Goal: Task Accomplishment & Management: Check status

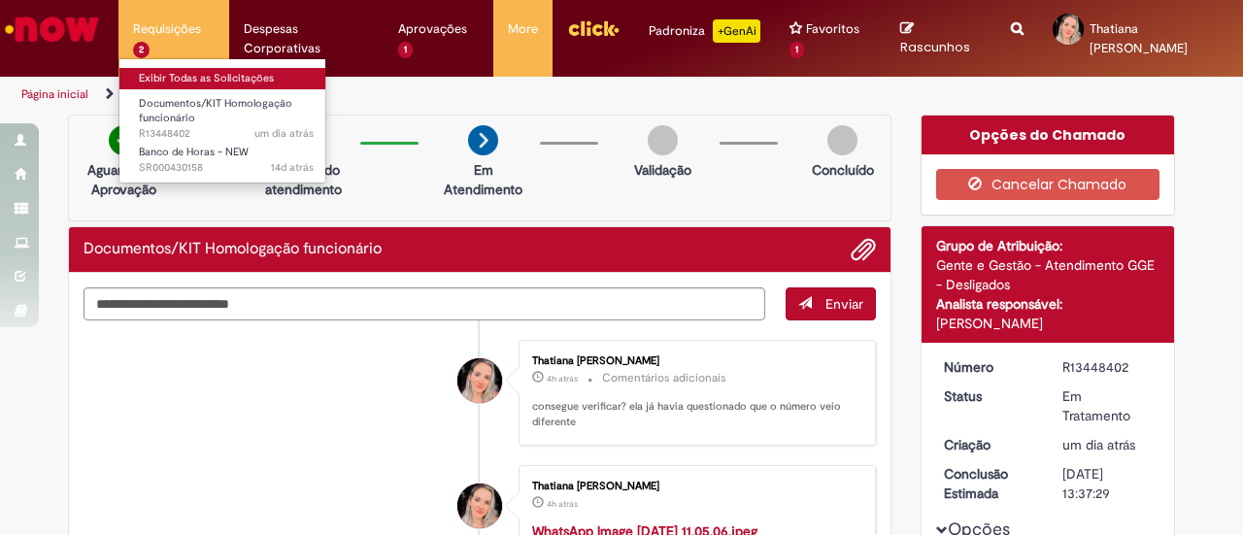
click at [161, 72] on link "Exibir Todas as Solicitações" at bounding box center [226, 78] width 214 height 21
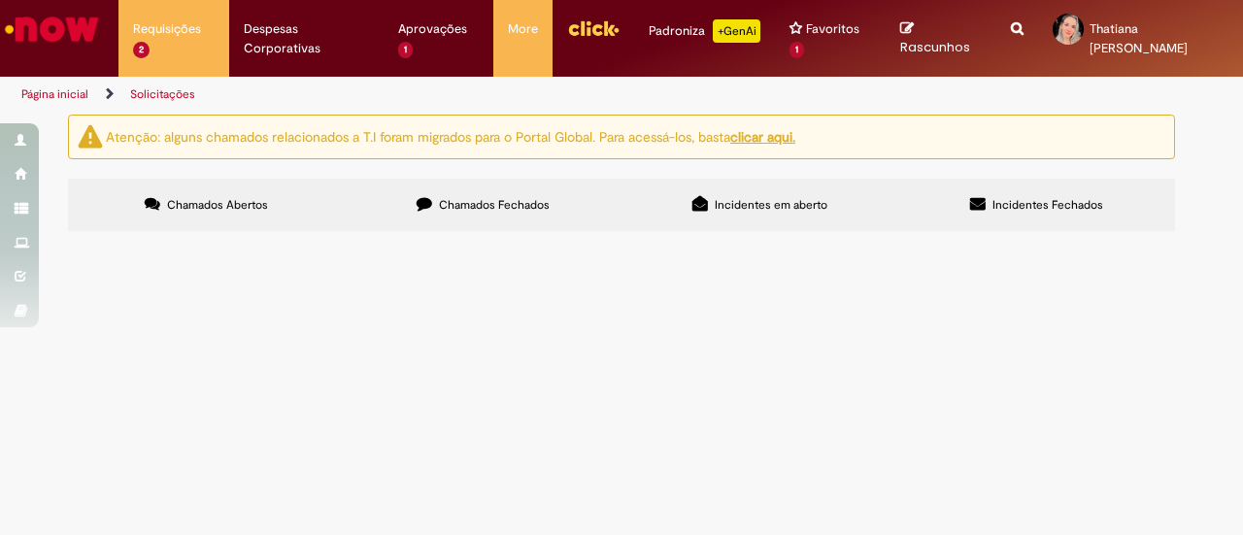
click at [0, 0] on span "Boa tarde! A ex funcionária ANA DEL [PERSON_NAME], desligada dia [DATE], entrou…" at bounding box center [0, 0] width 0 height 0
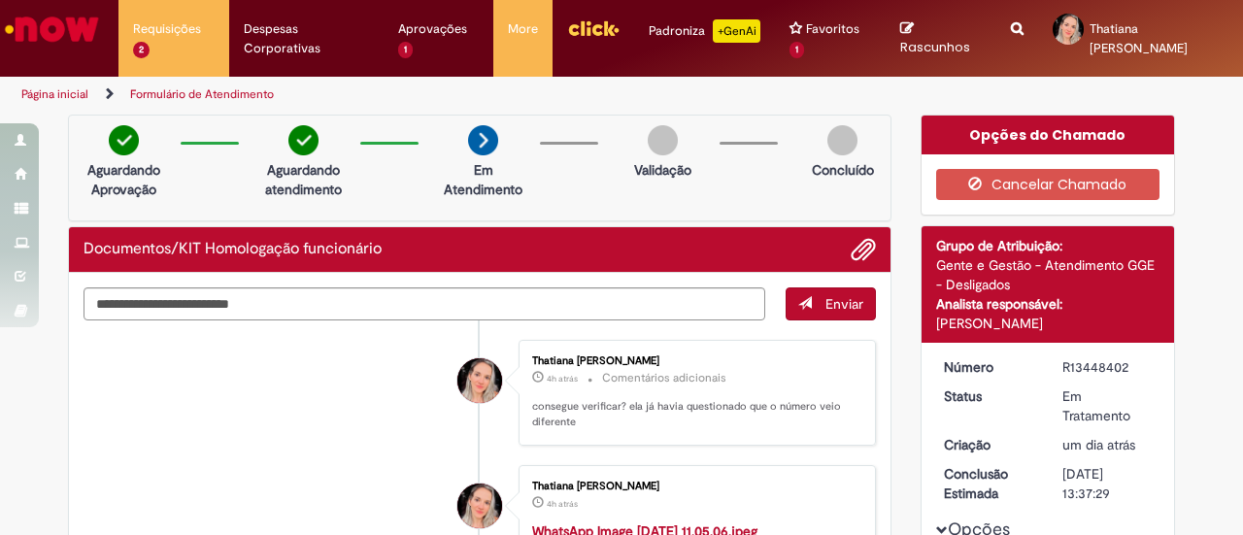
drag, startPoint x: 1121, startPoint y: 370, endPoint x: 1050, endPoint y: 362, distance: 71.3
click at [1050, 362] on dd "R13448402" at bounding box center [1107, 366] width 119 height 19
copy div "R13448402"
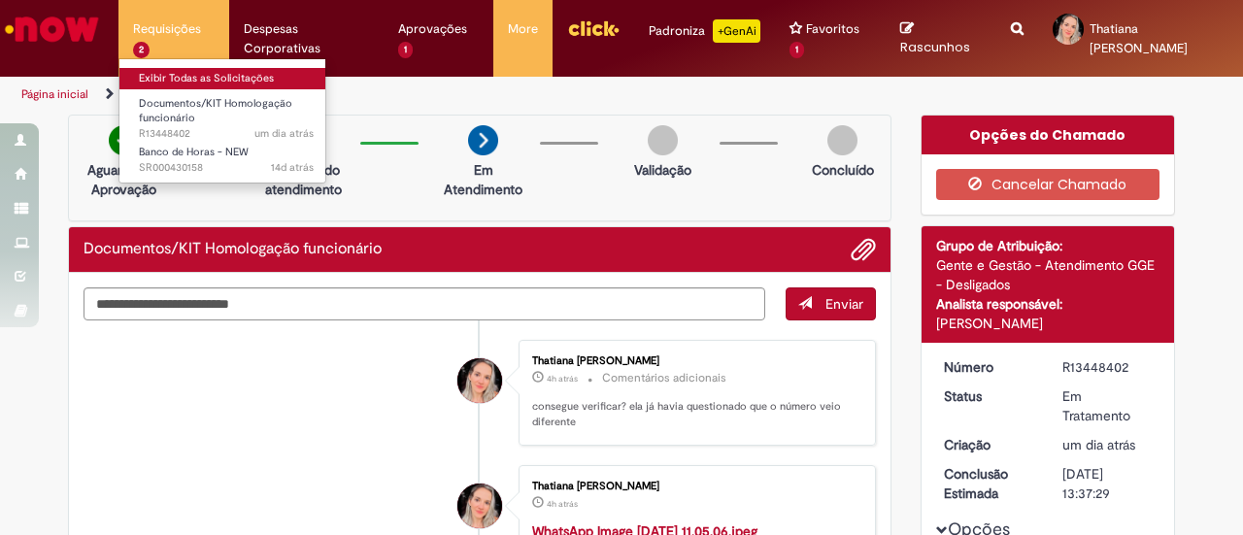
click at [171, 69] on link "Exibir Todas as Solicitações" at bounding box center [226, 78] width 214 height 21
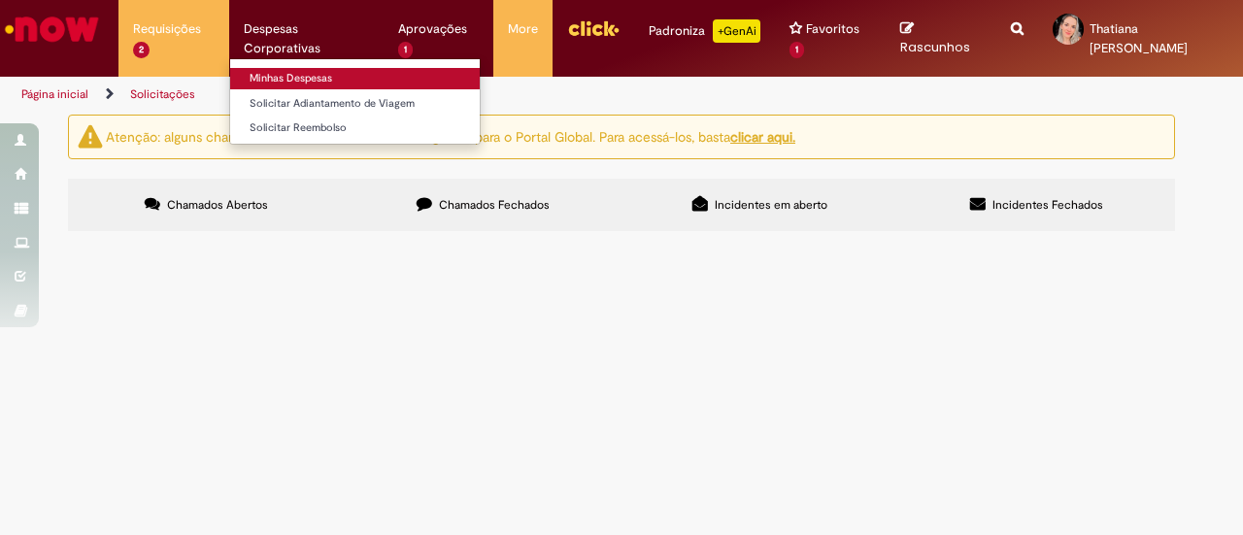
click at [322, 81] on link "Minhas Despesas" at bounding box center [355, 78] width 250 height 21
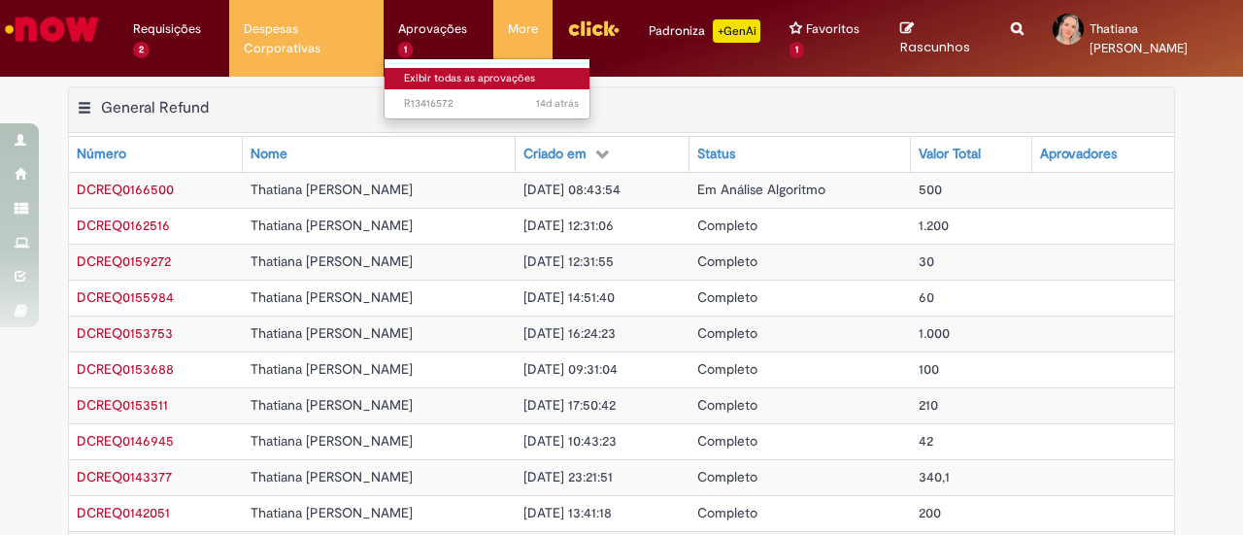
click at [410, 75] on link "Exibir todas as aprovações" at bounding box center [491, 78] width 214 height 21
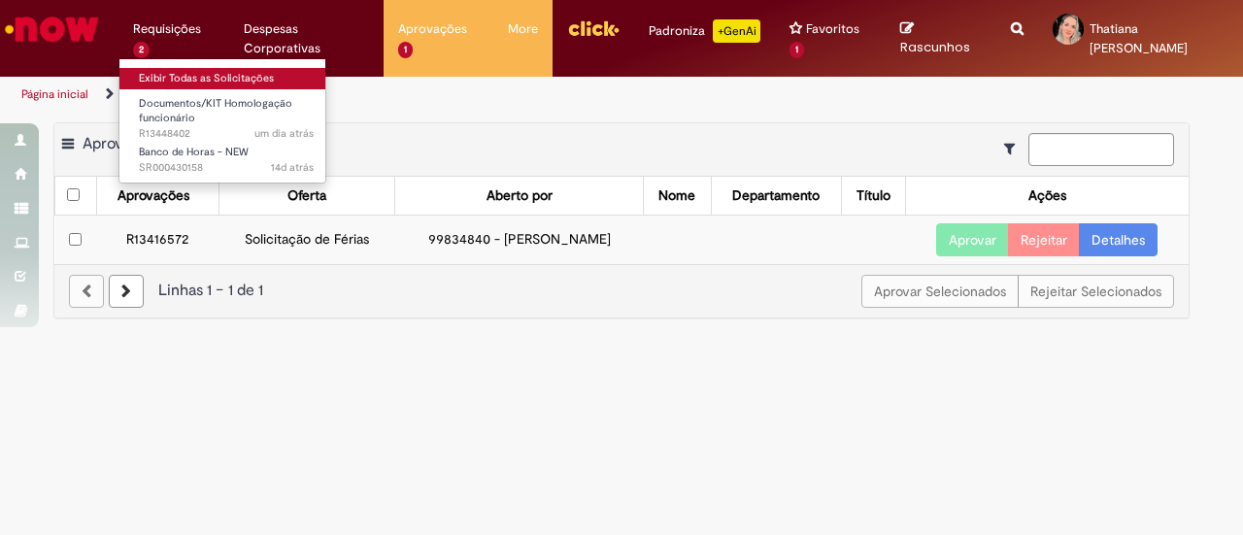
click at [183, 76] on link "Exibir Todas as Solicitações" at bounding box center [226, 78] width 214 height 21
